Goal: Task Accomplishment & Management: Use online tool/utility

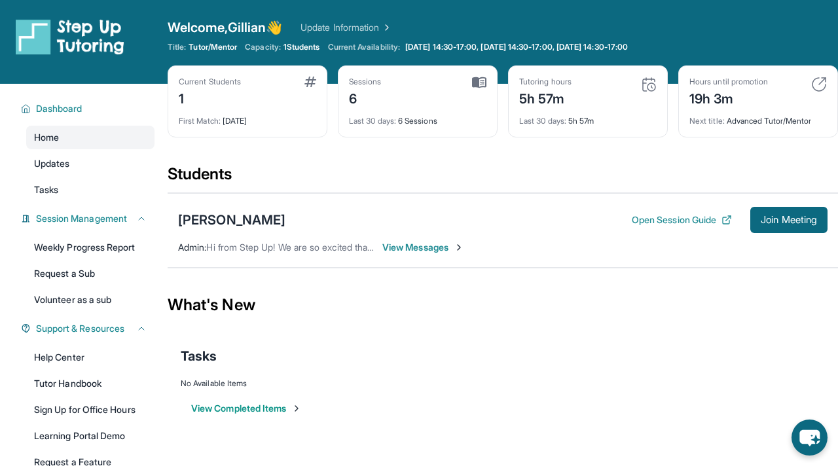
click at [334, 465] on div "Open sidebar Welcome, [PERSON_NAME] 👋 Update Information Title: Tutor/Mentor Ca…" at bounding box center [419, 233] width 838 height 466
click at [96, 296] on link "Volunteer as a sub" at bounding box center [90, 300] width 128 height 24
click at [774, 217] on span "Join Meeting" at bounding box center [788, 220] width 56 height 8
click at [423, 253] on span "View Messages" at bounding box center [423, 247] width 82 height 13
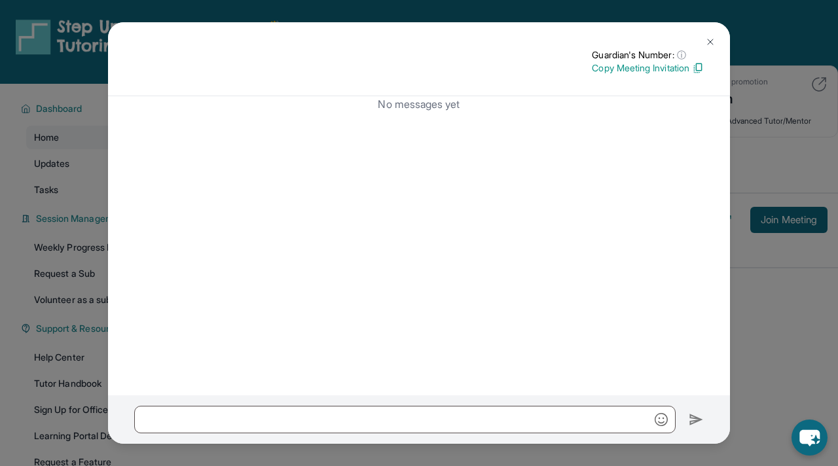
click at [702, 42] on button at bounding box center [710, 42] width 26 height 26
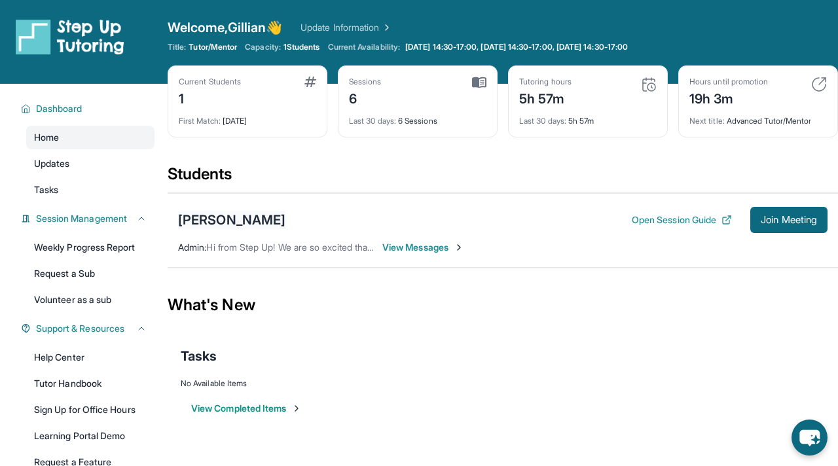
click at [221, 214] on div "[PERSON_NAME]" at bounding box center [231, 220] width 107 height 18
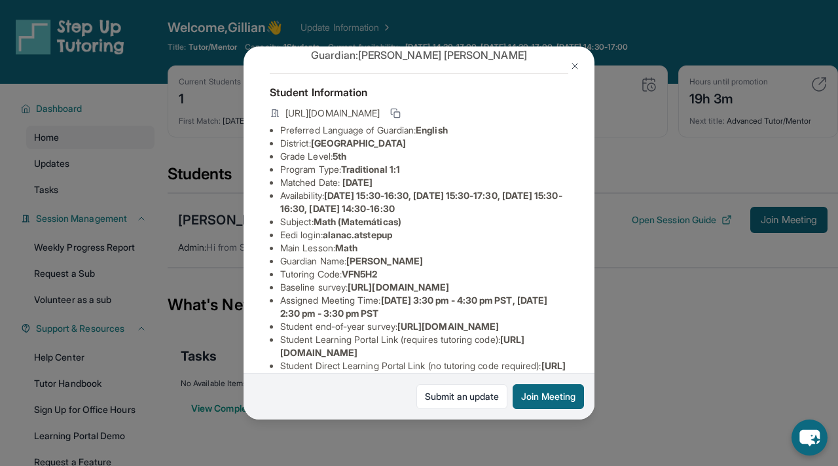
scroll to position [46, 0]
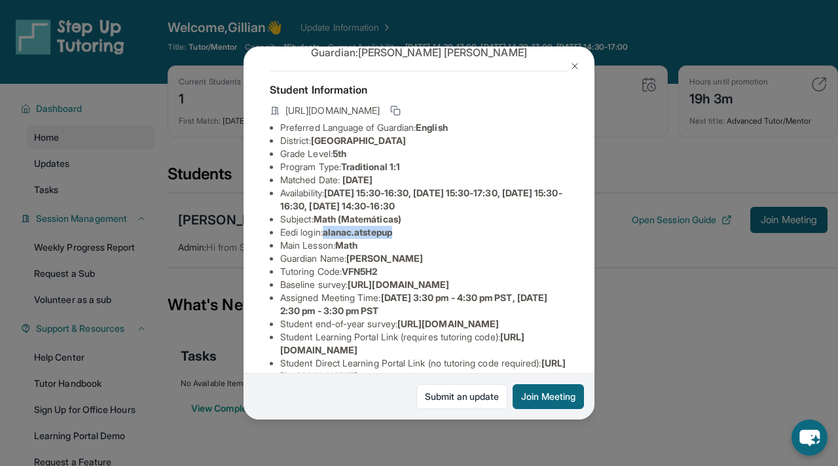
drag, startPoint x: 403, startPoint y: 235, endPoint x: 327, endPoint y: 234, distance: 75.9
click at [327, 234] on li "Eedi login : [PERSON_NAME].atstepup" at bounding box center [424, 232] width 288 height 13
copy span "alanac.atstepup"
